Goal: Task Accomplishment & Management: Complete application form

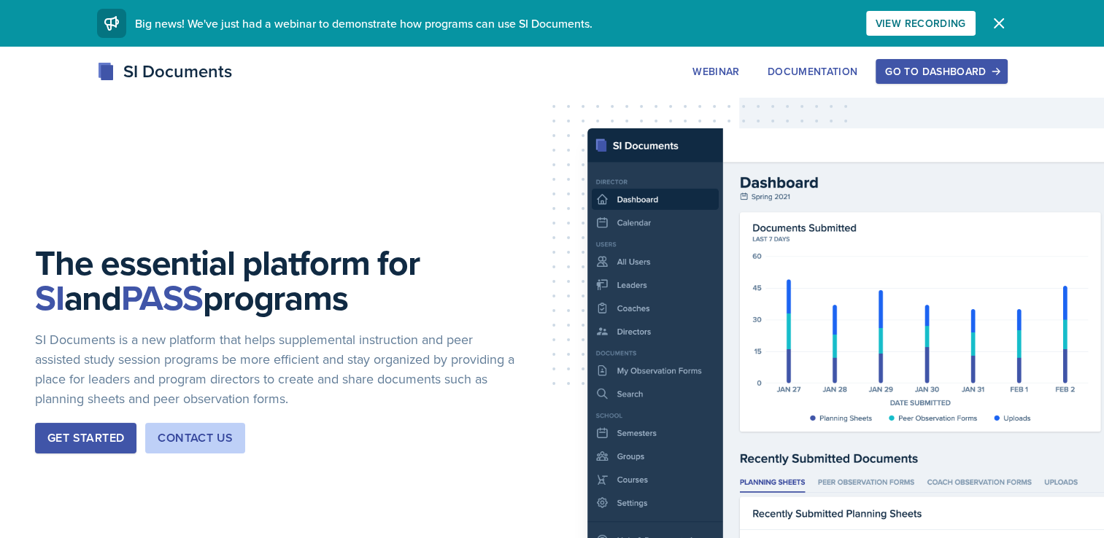
click at [951, 69] on div "Go to Dashboard" at bounding box center [941, 72] width 112 height 12
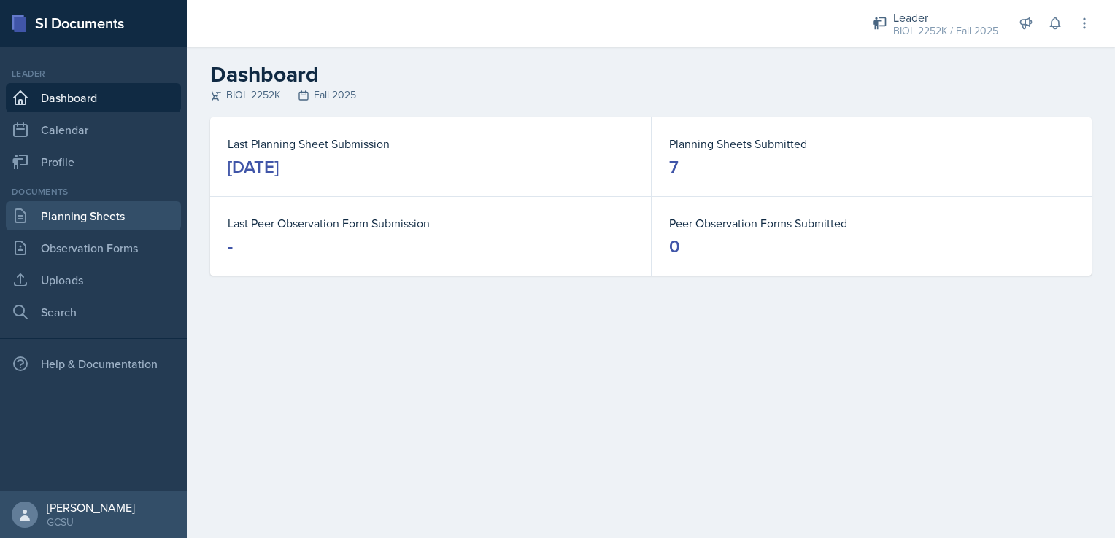
click at [69, 217] on link "Planning Sheets" at bounding box center [93, 215] width 175 height 29
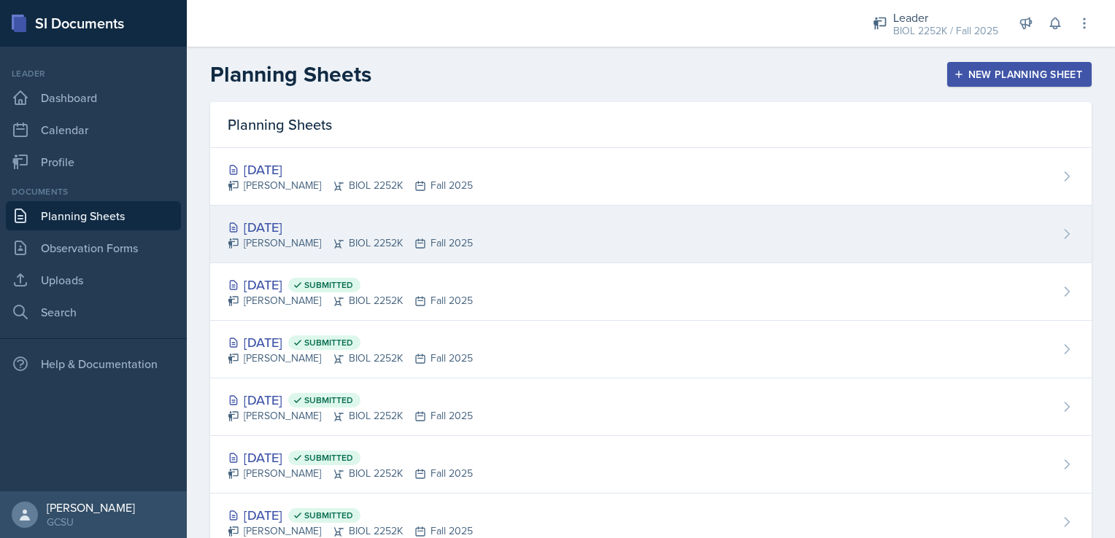
click at [333, 241] on icon at bounding box center [339, 244] width 12 height 12
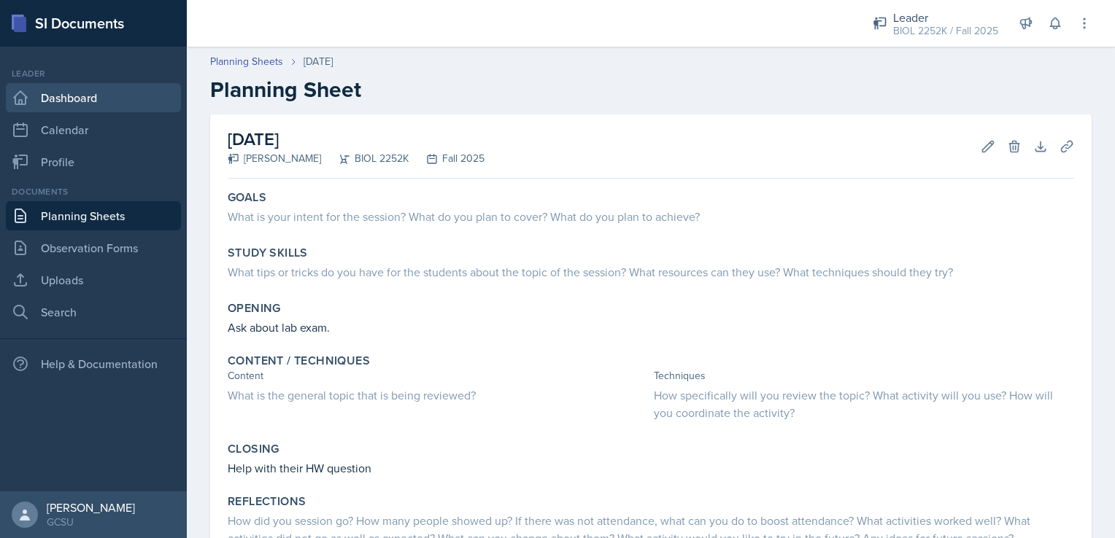
click at [83, 109] on link "Dashboard" at bounding box center [93, 97] width 175 height 29
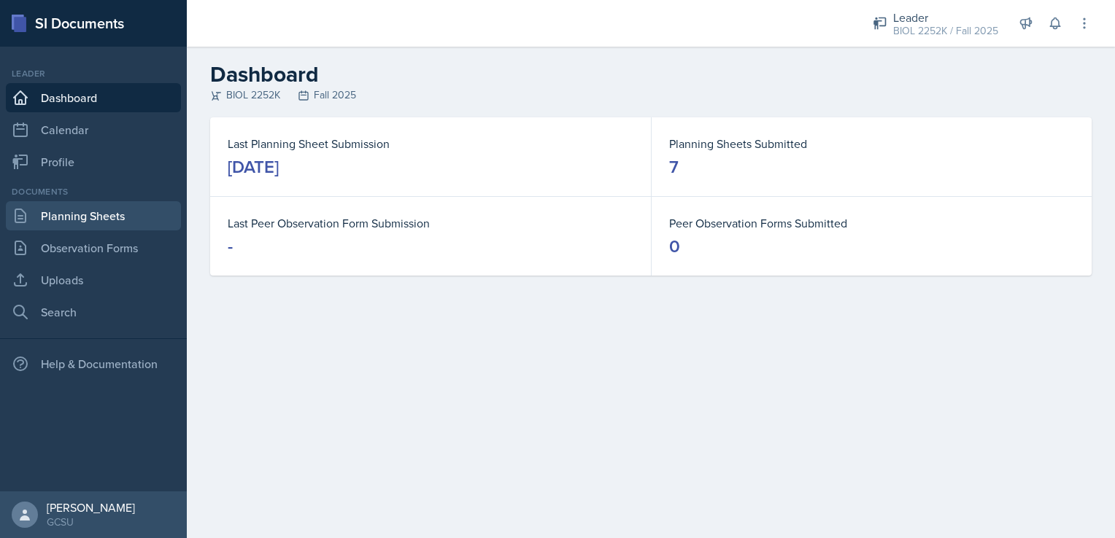
click at [99, 214] on link "Planning Sheets" at bounding box center [93, 215] width 175 height 29
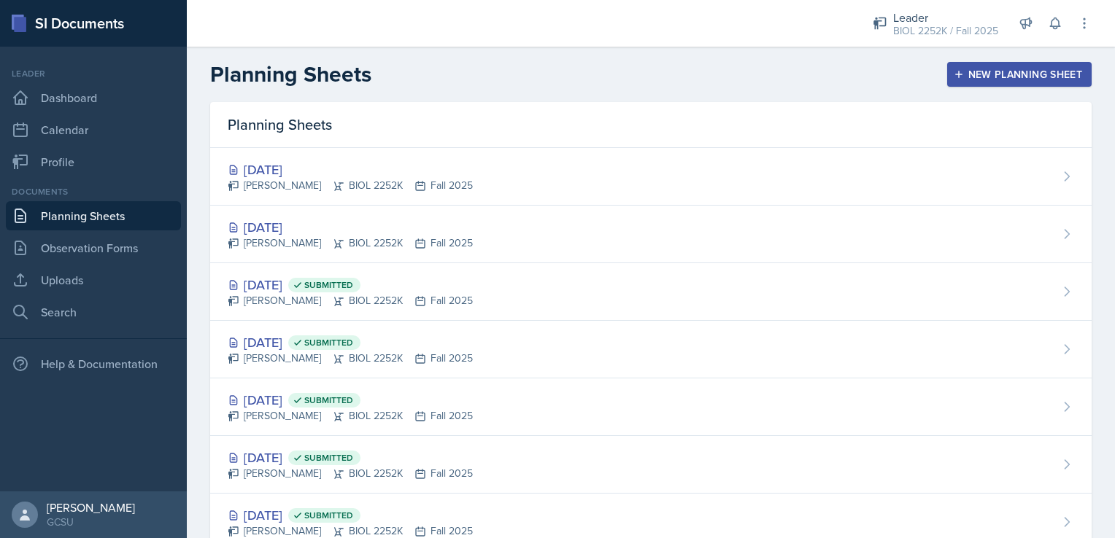
click at [953, 74] on icon "button" at bounding box center [958, 74] width 10 height 10
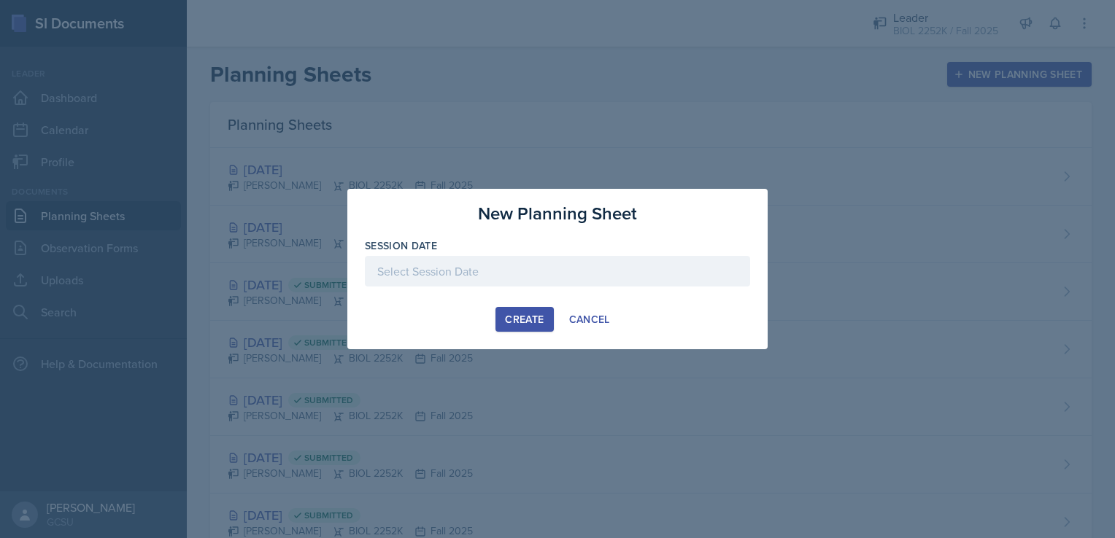
click at [531, 317] on div "Create" at bounding box center [524, 320] width 39 height 12
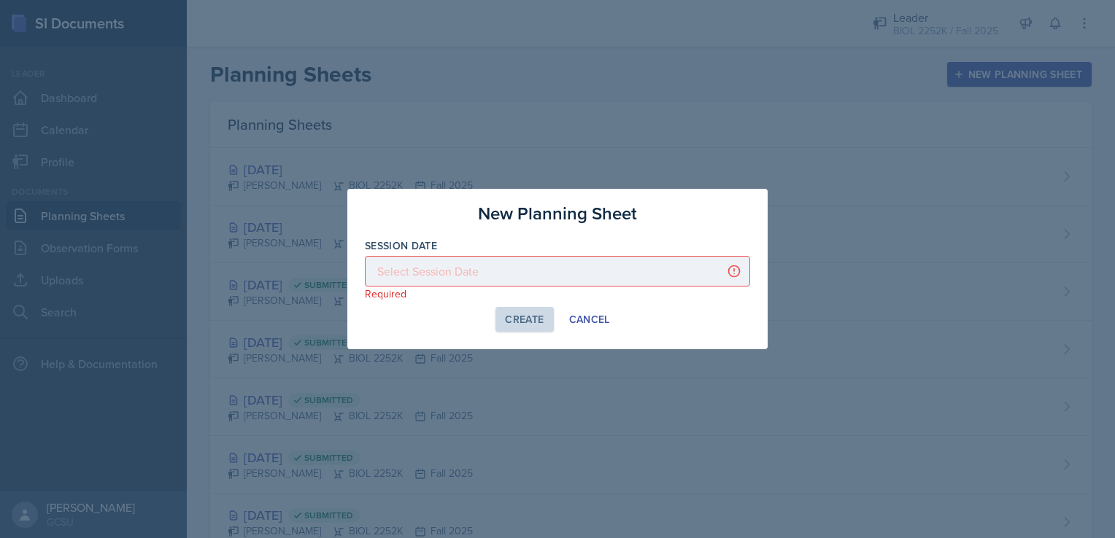
click at [454, 271] on div at bounding box center [557, 271] width 385 height 31
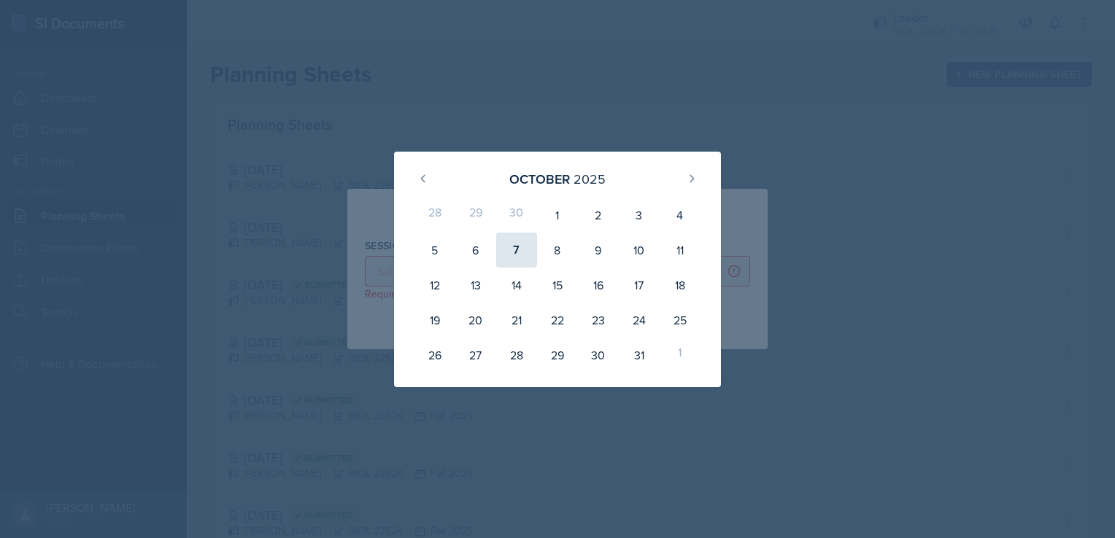
click at [516, 258] on div "7" at bounding box center [516, 250] width 41 height 35
type input "[DATE]"
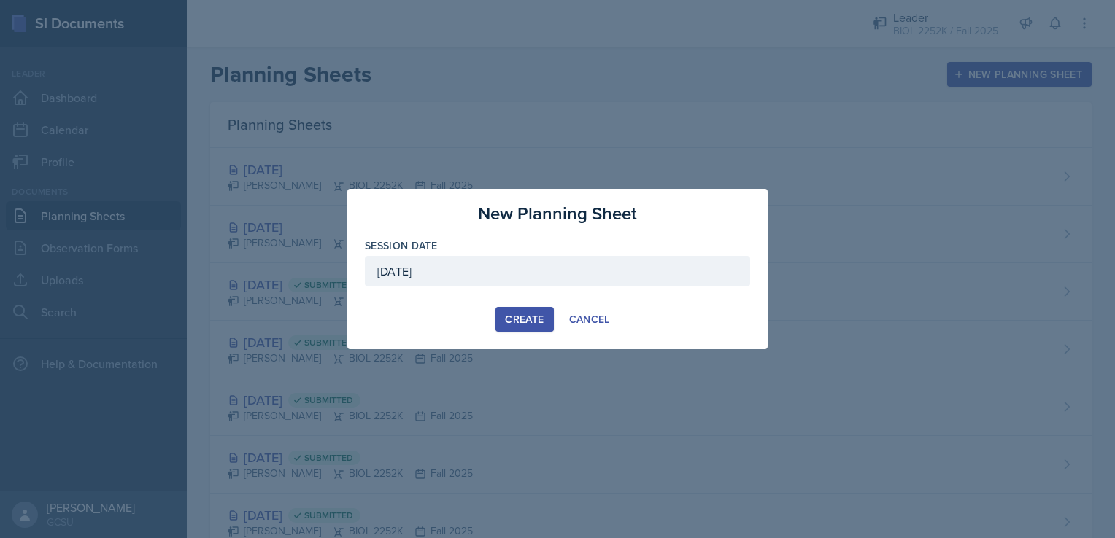
click at [519, 317] on div "Create" at bounding box center [524, 320] width 39 height 12
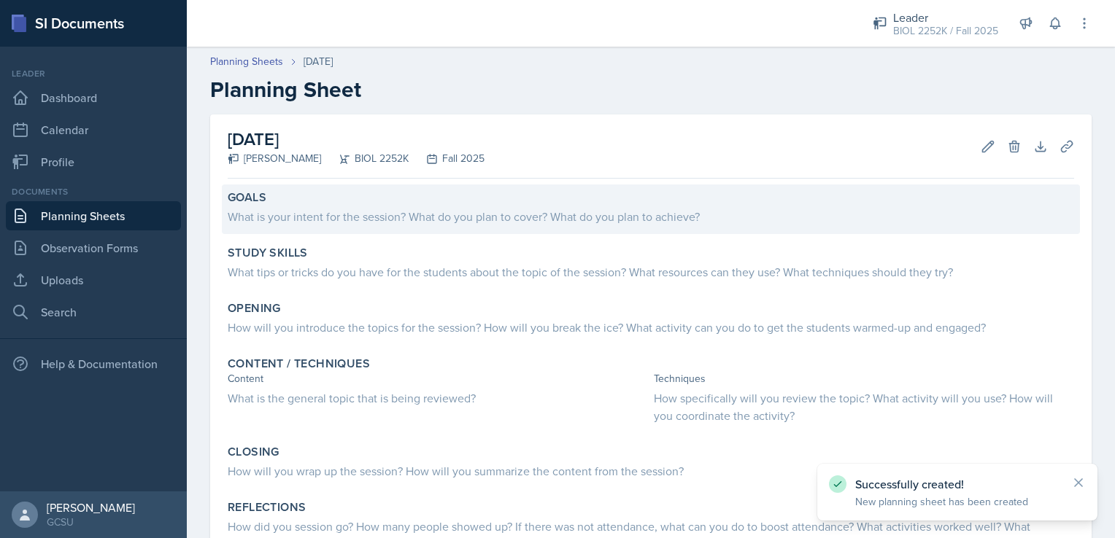
click at [379, 214] on div "What is your intent for the session? What do you plan to cover? What do you pla…" at bounding box center [651, 217] width 846 height 18
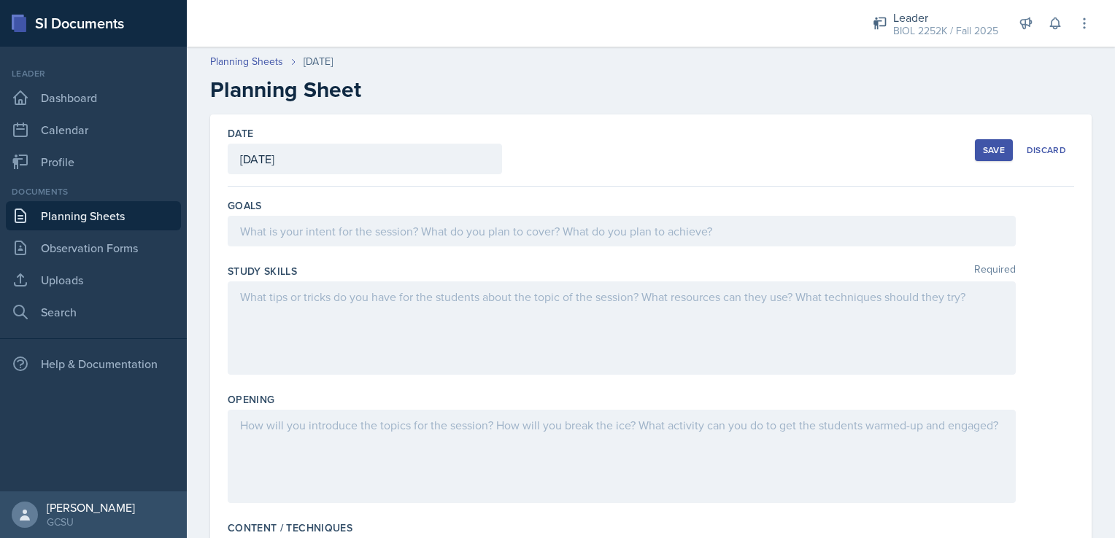
click at [391, 241] on div at bounding box center [622, 231] width 788 height 31
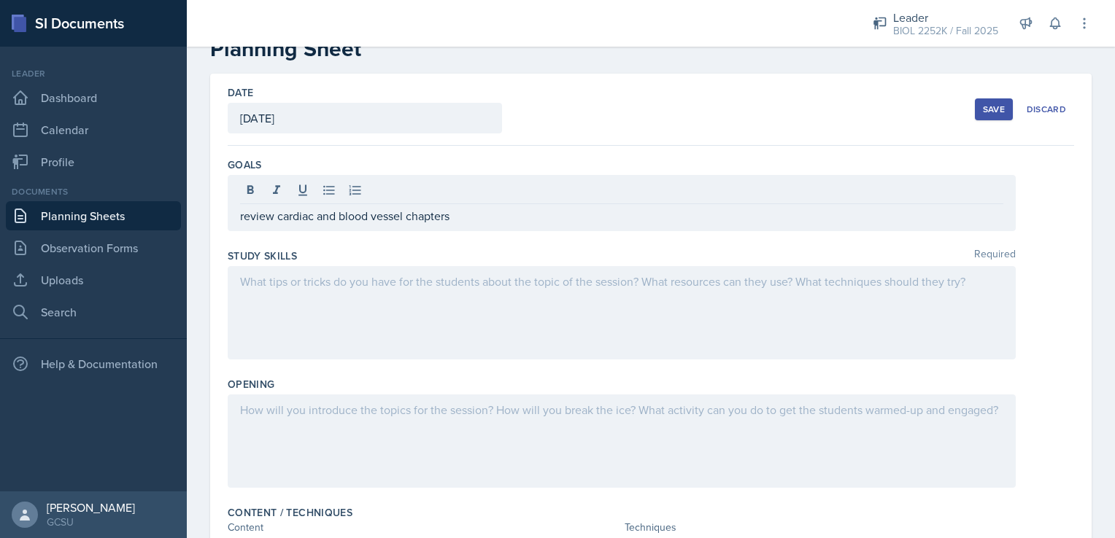
click at [461, 301] on div at bounding box center [622, 312] width 788 height 93
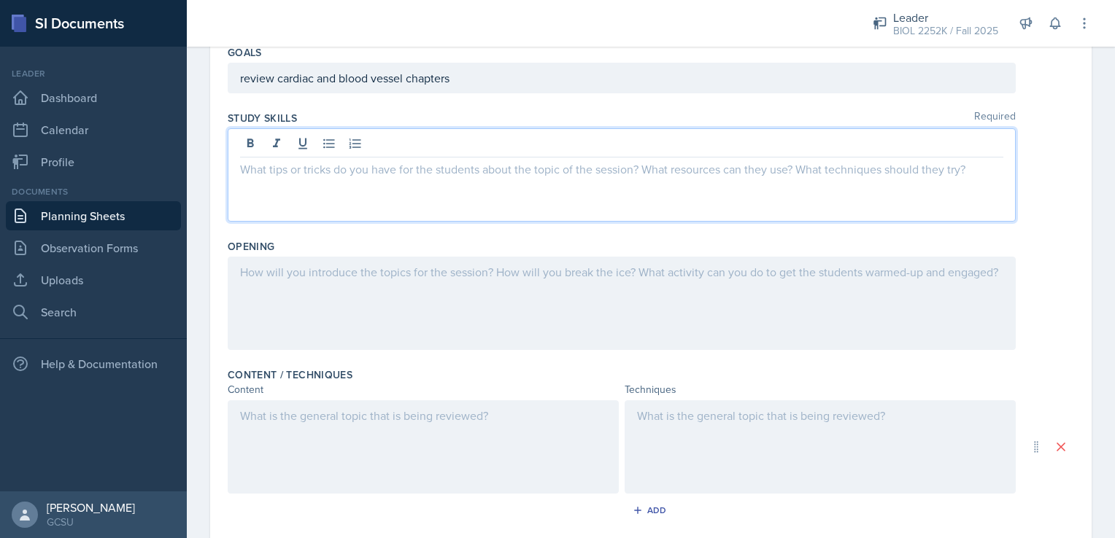
scroll to position [157, 0]
click at [452, 295] on div at bounding box center [622, 299] width 788 height 93
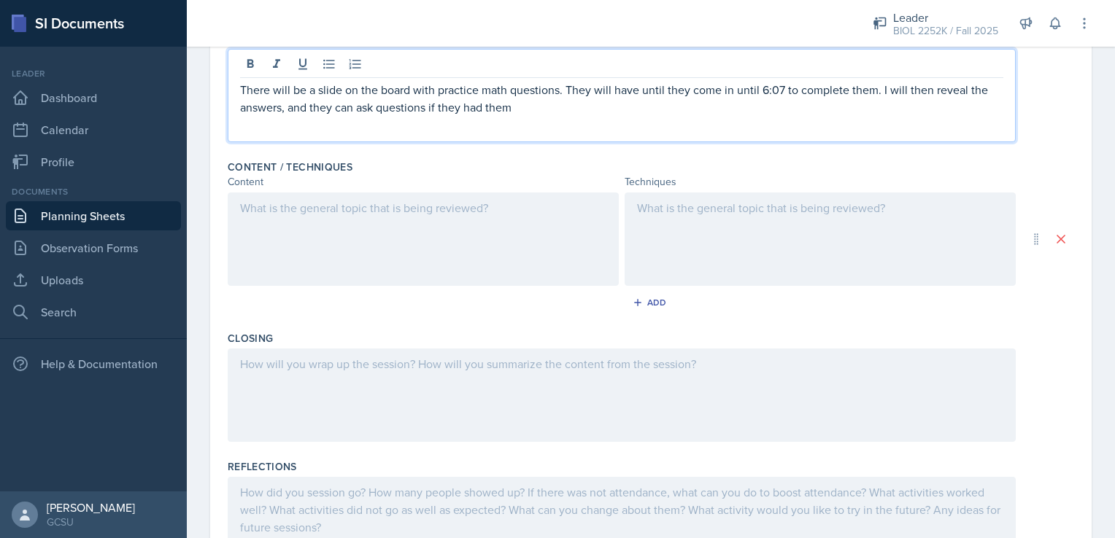
scroll to position [360, 0]
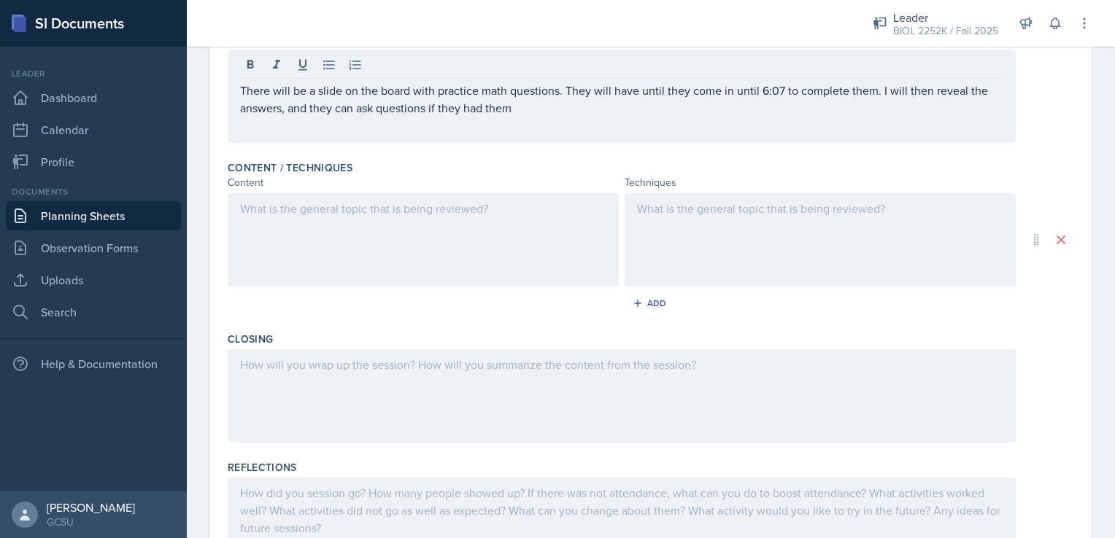
click at [462, 187] on div "Content" at bounding box center [423, 182] width 391 height 15
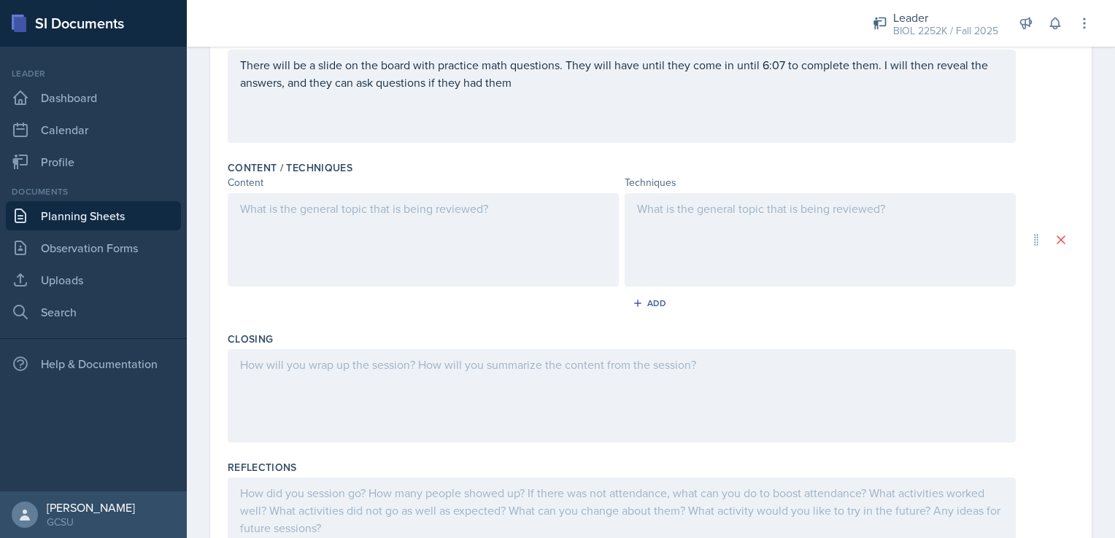
click at [460, 226] on div at bounding box center [423, 239] width 391 height 93
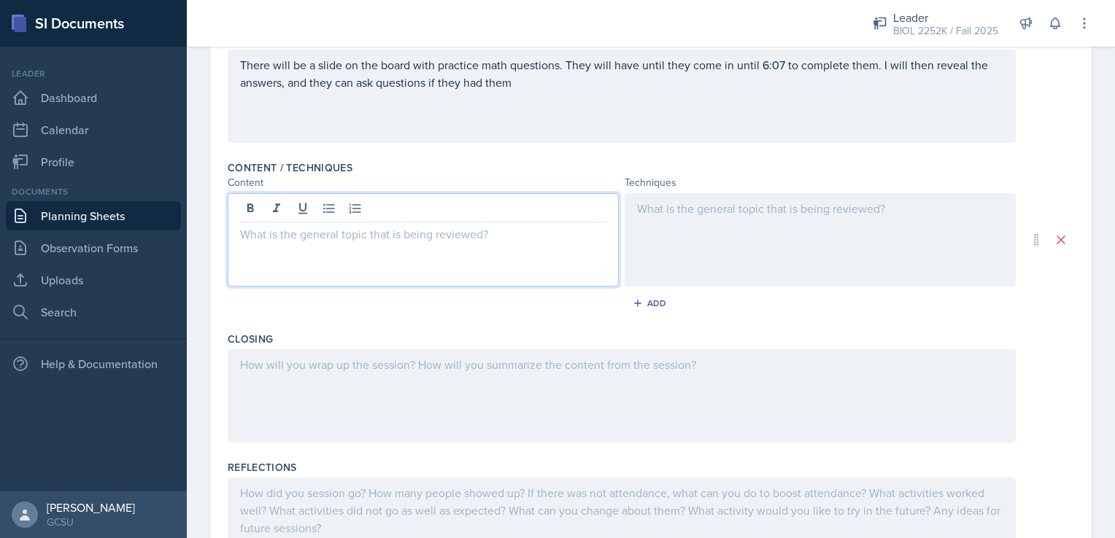
scroll to position [385, 0]
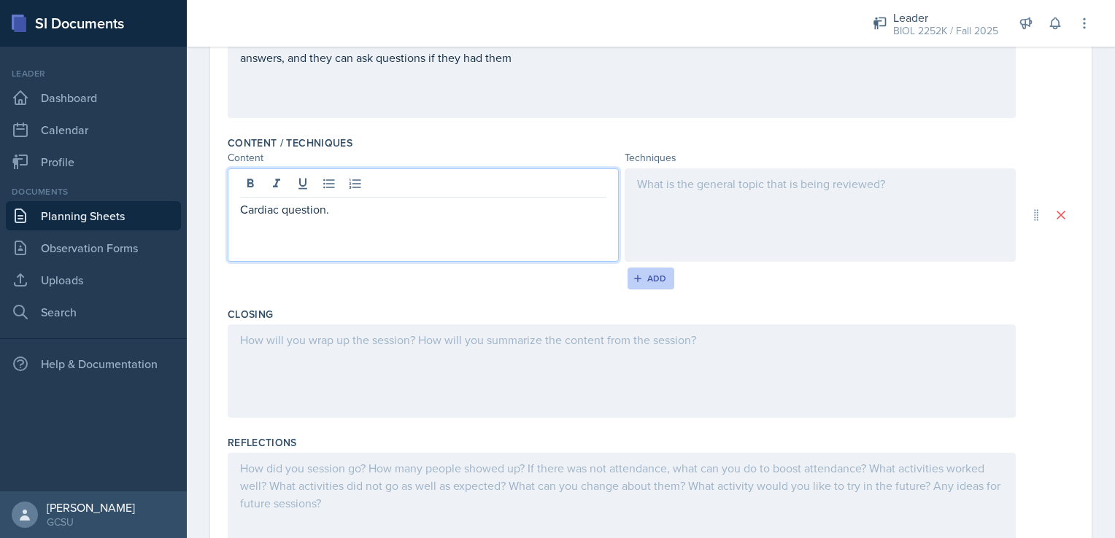
click at [640, 277] on div "Add" at bounding box center [650, 279] width 31 height 12
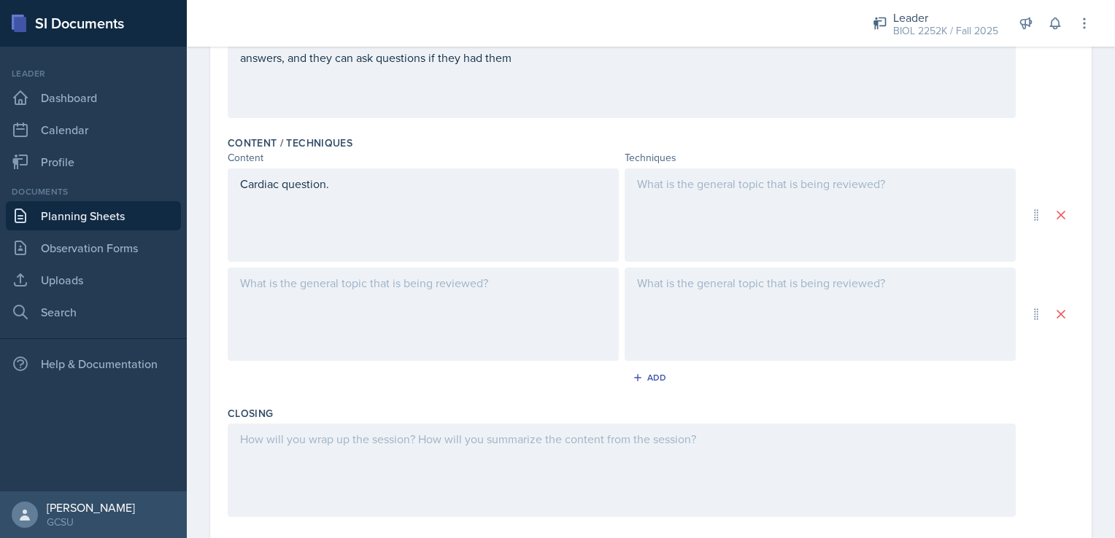
click at [449, 287] on div at bounding box center [423, 314] width 391 height 93
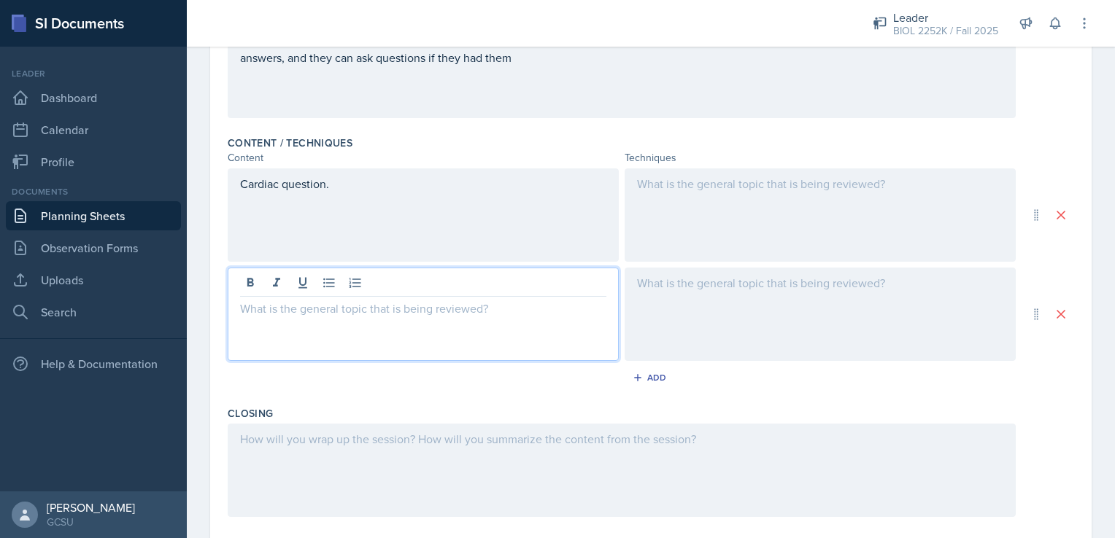
scroll to position [411, 0]
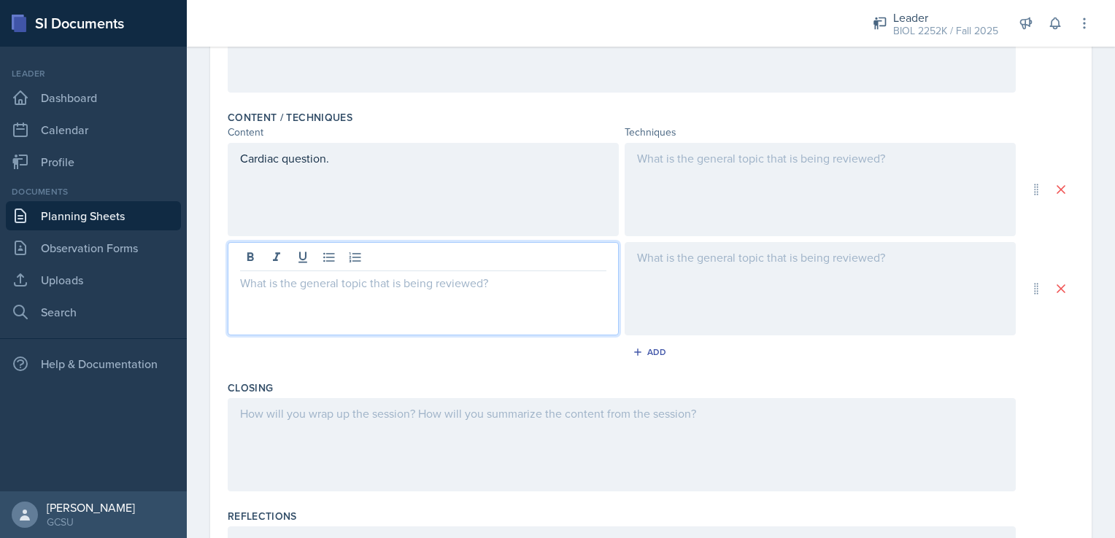
click at [338, 185] on p at bounding box center [423, 176] width 366 height 18
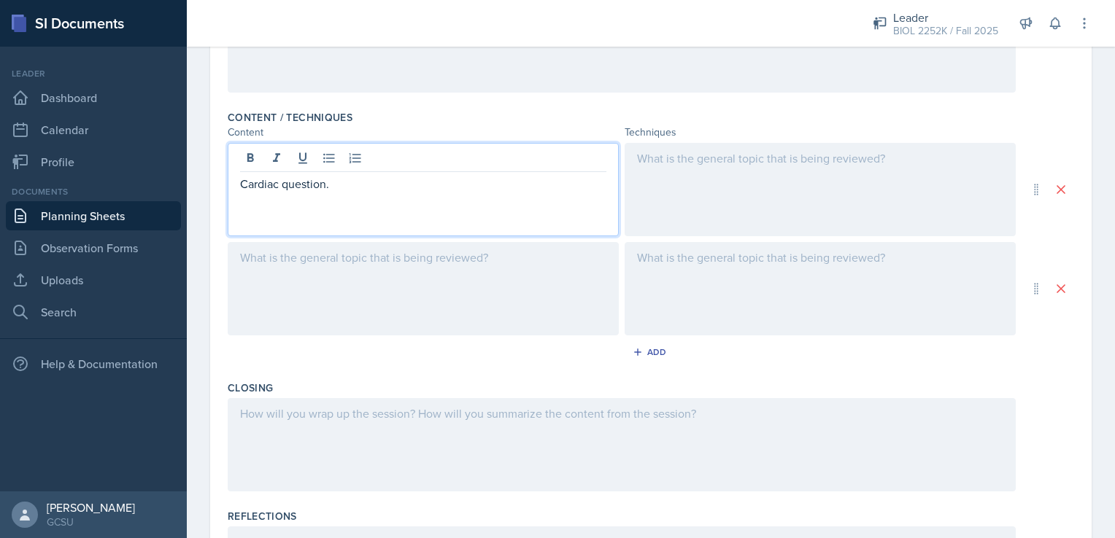
click at [338, 193] on p at bounding box center [423, 202] width 366 height 18
click at [331, 187] on p "Cardiac question." at bounding box center [423, 184] width 366 height 18
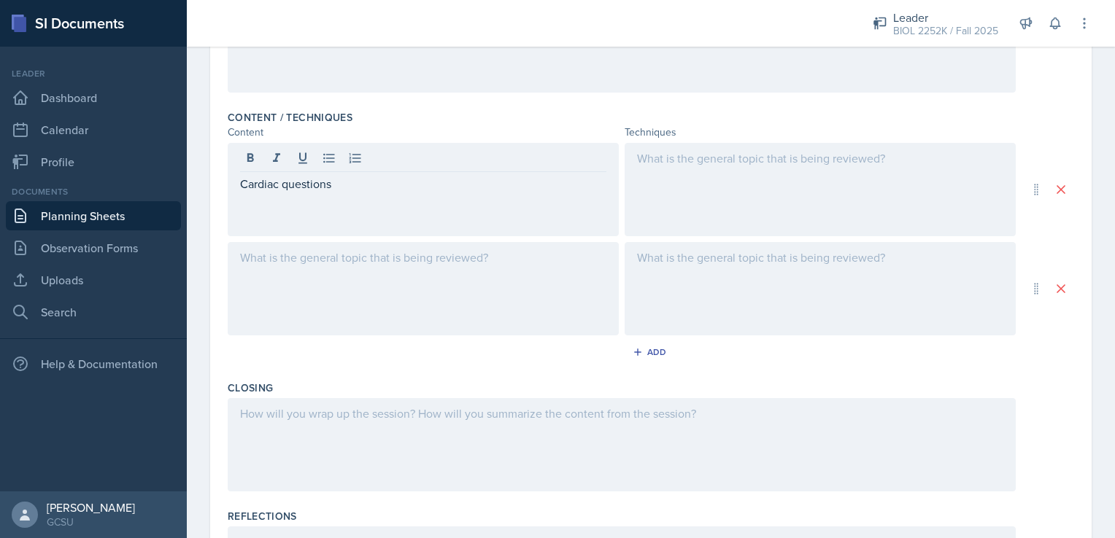
click at [361, 290] on div at bounding box center [423, 288] width 391 height 93
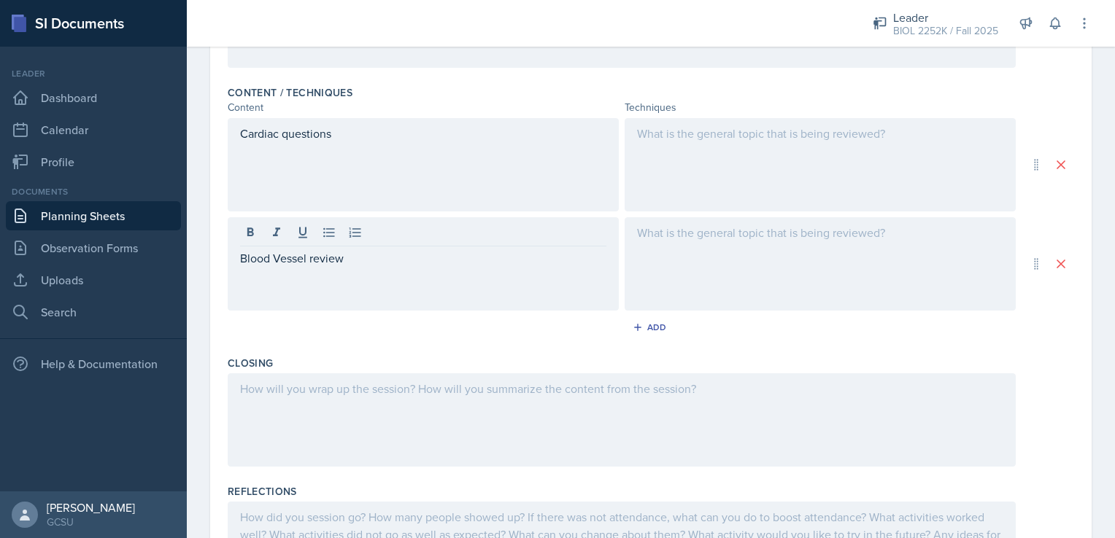
click at [353, 434] on div at bounding box center [622, 419] width 788 height 93
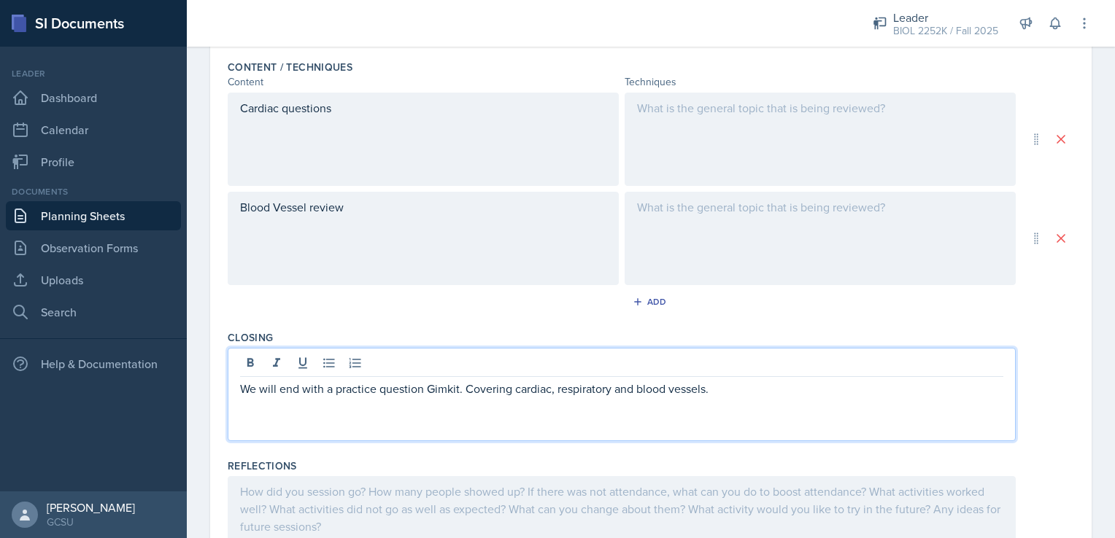
click at [751, 389] on p "We will end with a practice question Gimkit. Covering cardiac, respiratory and …" at bounding box center [621, 389] width 763 height 18
click at [954, 387] on p "We will end with a practice question Gimkit. Covering cardiac, respiratory and …" at bounding box center [621, 389] width 763 height 18
click at [367, 405] on p "We will end with a practice question Gimkit. Covering cardiac, respiratory and …" at bounding box center [621, 397] width 763 height 35
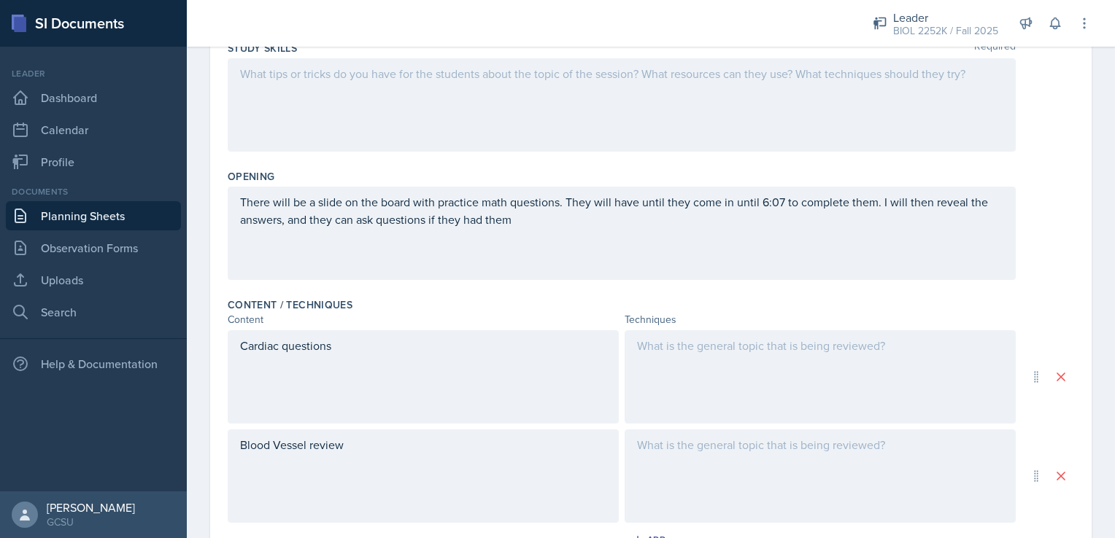
scroll to position [339, 0]
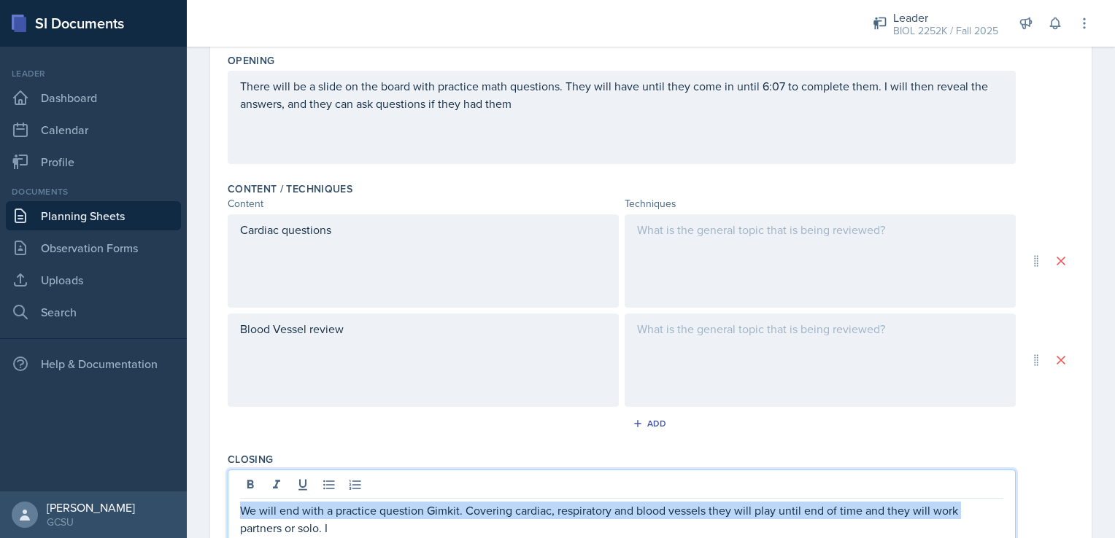
click at [495, 184] on div "Content / Techniques" at bounding box center [651, 189] width 846 height 15
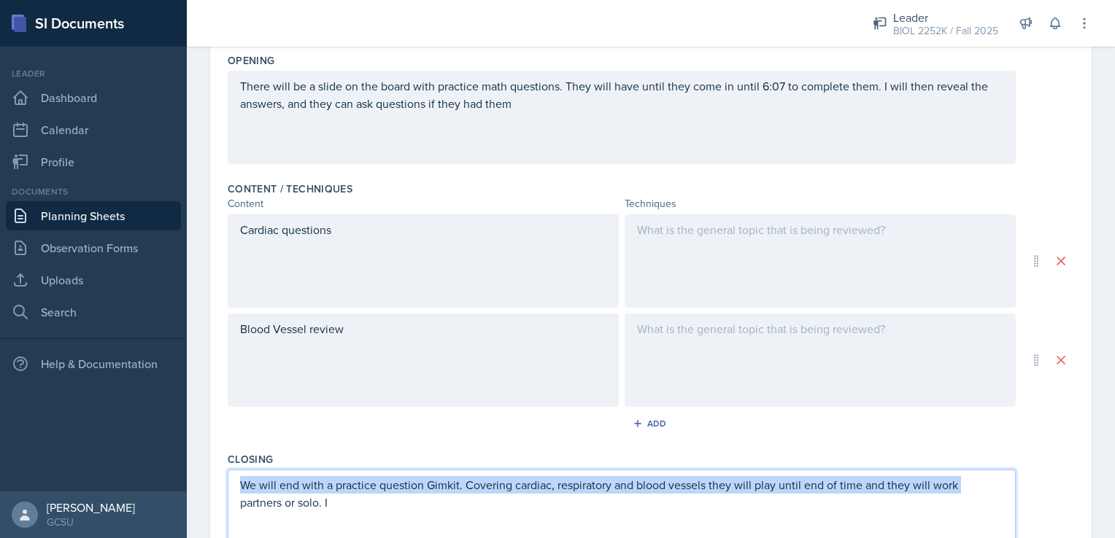
scroll to position [314, 0]
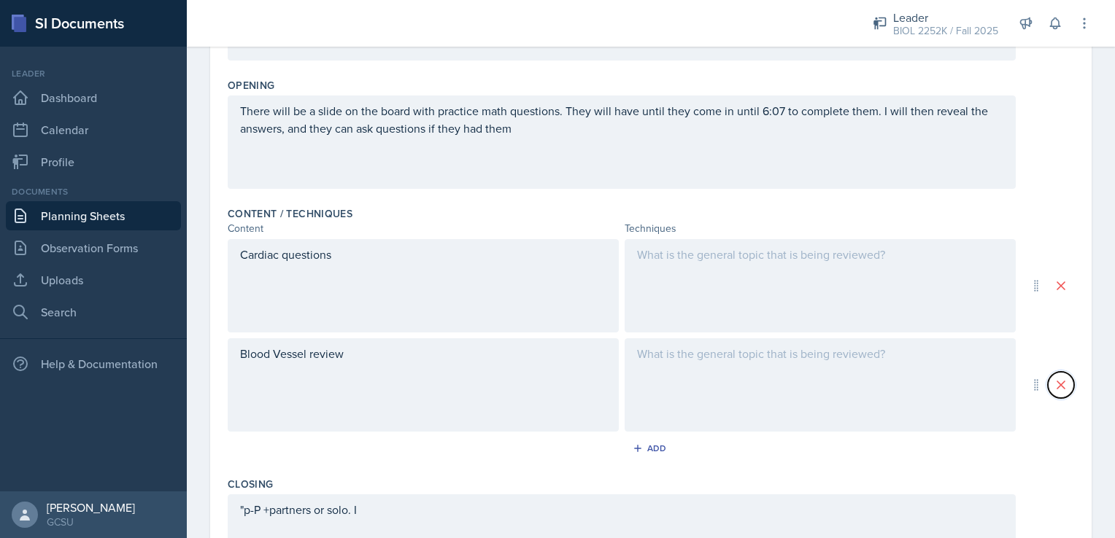
click button at bounding box center [1060, 385] width 26 height 26
